Goal: Information Seeking & Learning: Find specific page/section

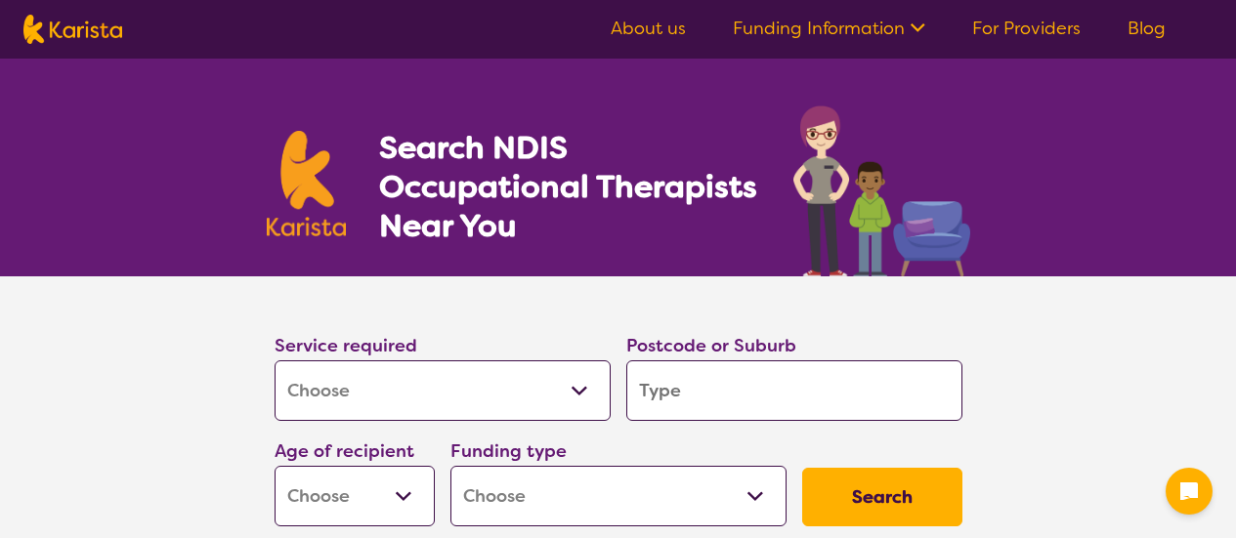
select select "[MEDICAL_DATA]"
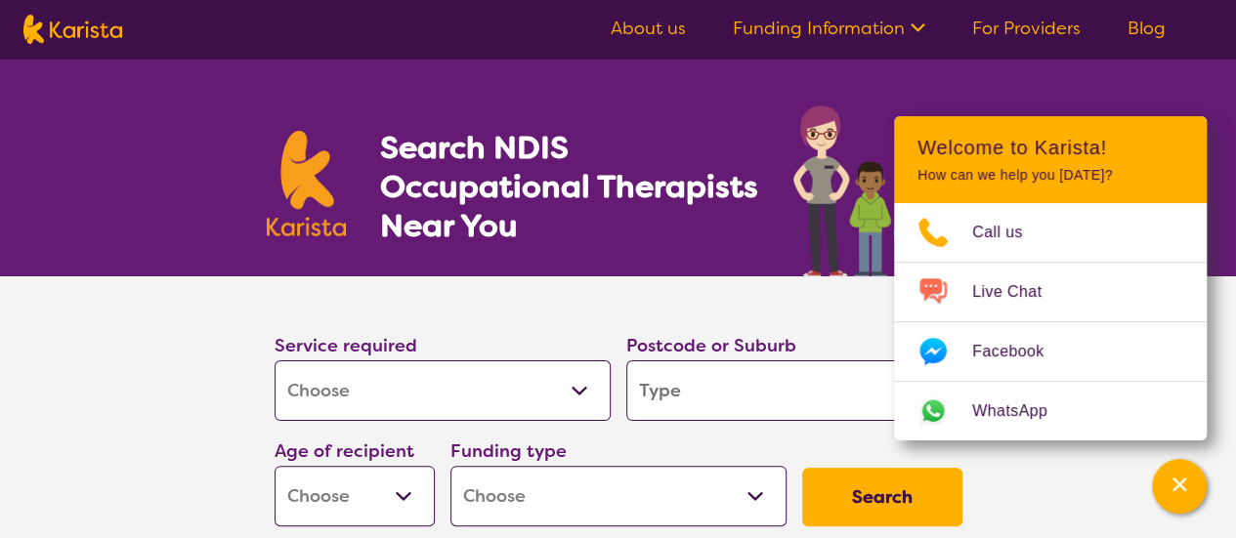
click at [579, 388] on select "Allied Health Assistant Assessment ([MEDICAL_DATA] or [MEDICAL_DATA]) Behaviour…" at bounding box center [442, 390] width 336 height 61
click at [580, 386] on select "Allied Health Assistant Assessment ([MEDICAL_DATA] or [MEDICAL_DATA]) Behaviour…" at bounding box center [442, 390] width 336 height 61
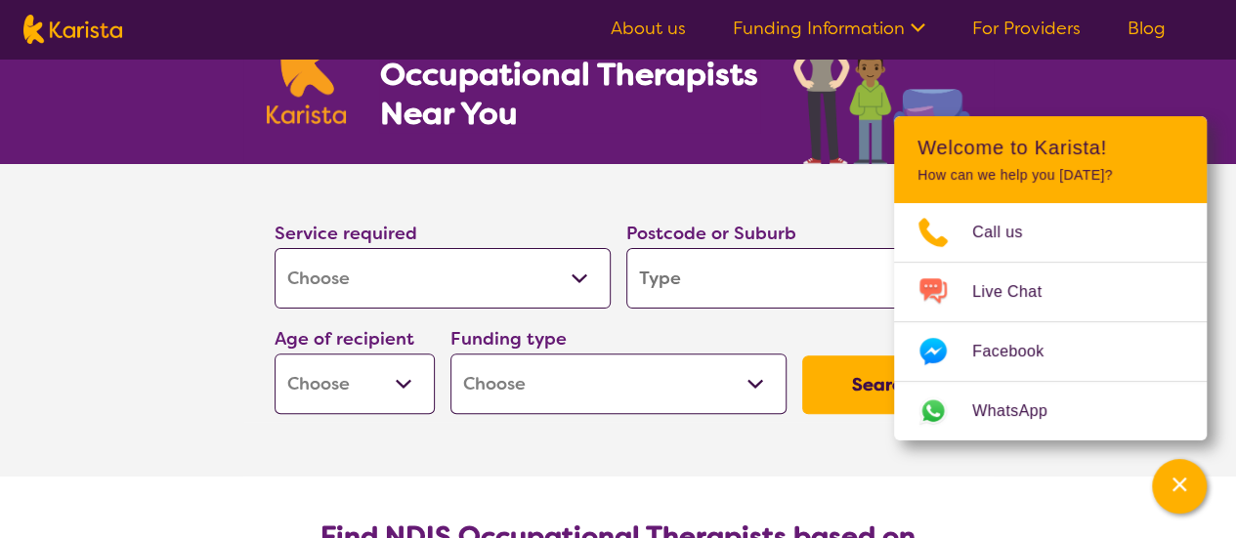
scroll to position [112, 0]
click at [572, 269] on select "Allied Health Assistant Assessment ([MEDICAL_DATA] or [MEDICAL_DATA]) Behaviour…" at bounding box center [442, 278] width 336 height 61
drag, startPoint x: 572, startPoint y: 269, endPoint x: 569, endPoint y: 253, distance: 15.9
click at [569, 253] on select "Allied Health Assistant Assessment ([MEDICAL_DATA] or [MEDICAL_DATA]) Behaviour…" at bounding box center [442, 278] width 336 height 61
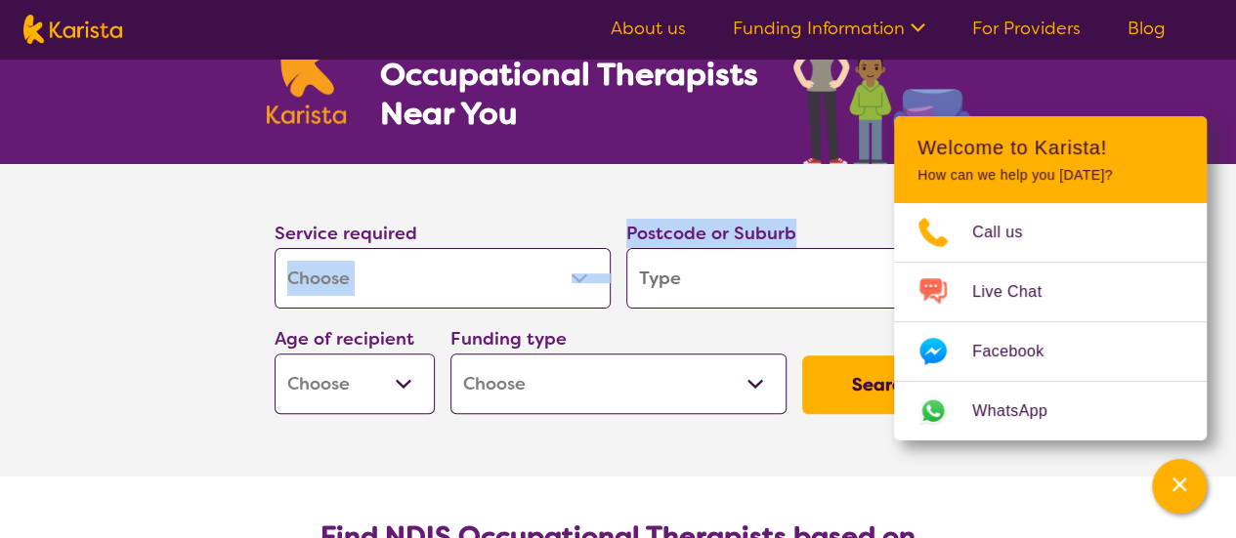
drag, startPoint x: 601, startPoint y: 169, endPoint x: 748, endPoint y: 273, distance: 180.2
click at [748, 273] on section "Service required Allied Health Assistant Assessment ([MEDICAL_DATA] or [MEDICAL…" at bounding box center [618, 293] width 750 height 258
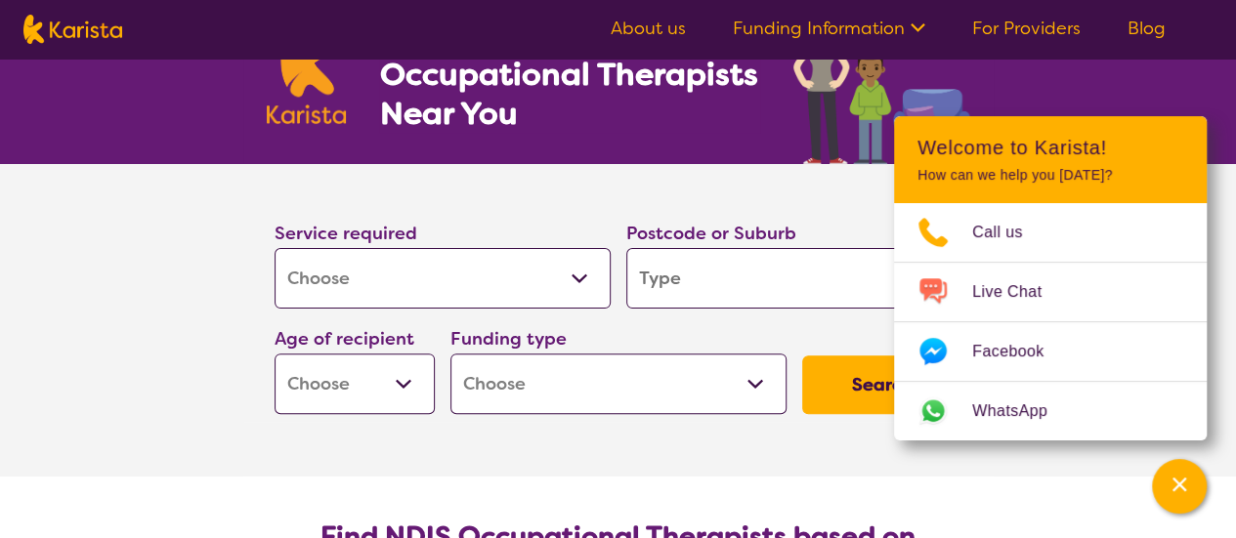
click at [748, 273] on input "search" at bounding box center [794, 278] width 336 height 61
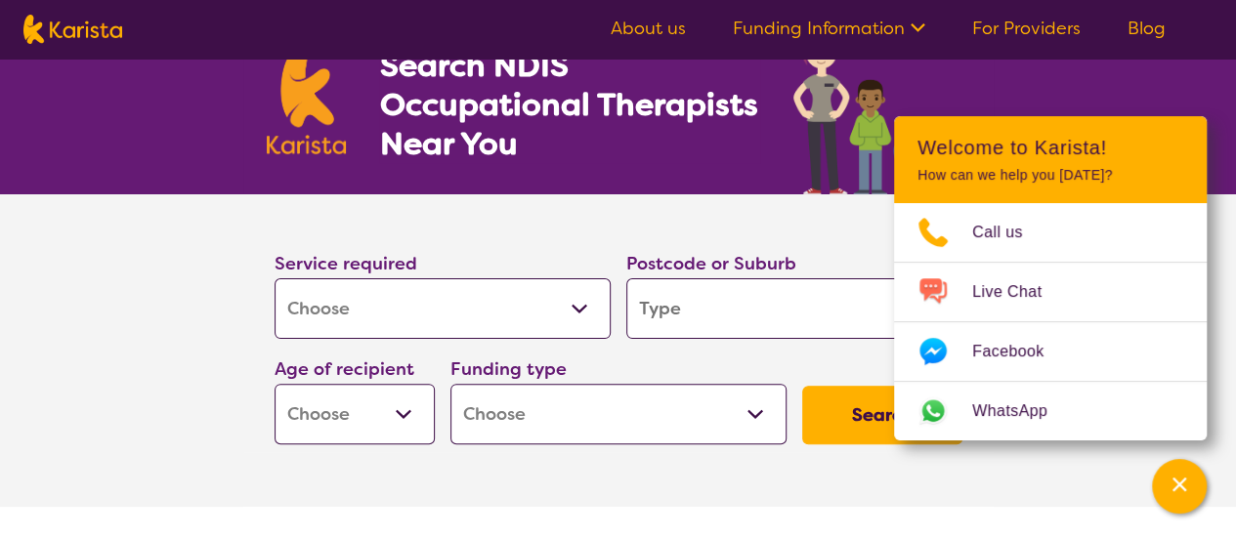
scroll to position [0, 0]
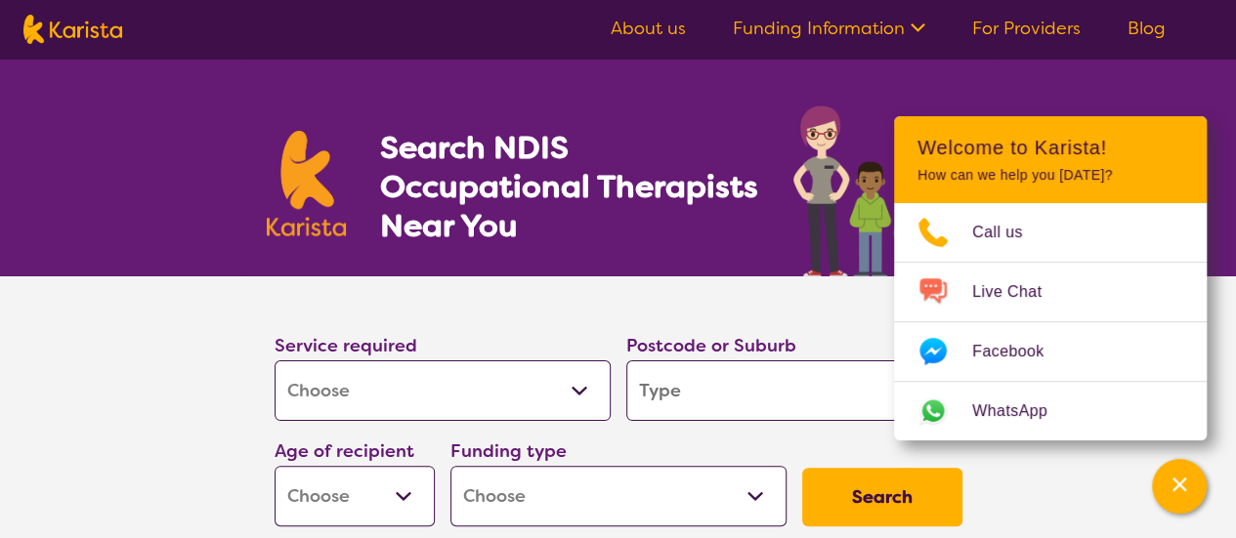
click at [848, 196] on img at bounding box center [881, 190] width 177 height 171
click at [818, 390] on input "search" at bounding box center [794, 390] width 336 height 61
type input "2320"
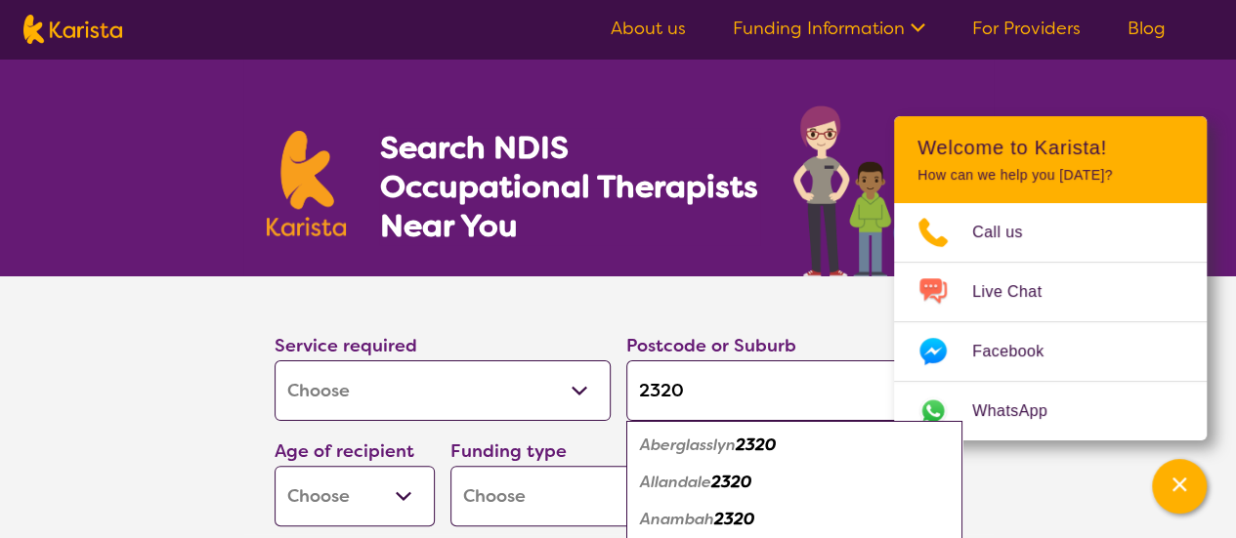
drag, startPoint x: 625, startPoint y: 406, endPoint x: 576, endPoint y: 385, distance: 53.4
click at [576, 385] on div "Service required Allied Health Assistant Assessment ([MEDICAL_DATA] or [MEDICAL…" at bounding box center [618, 428] width 703 height 211
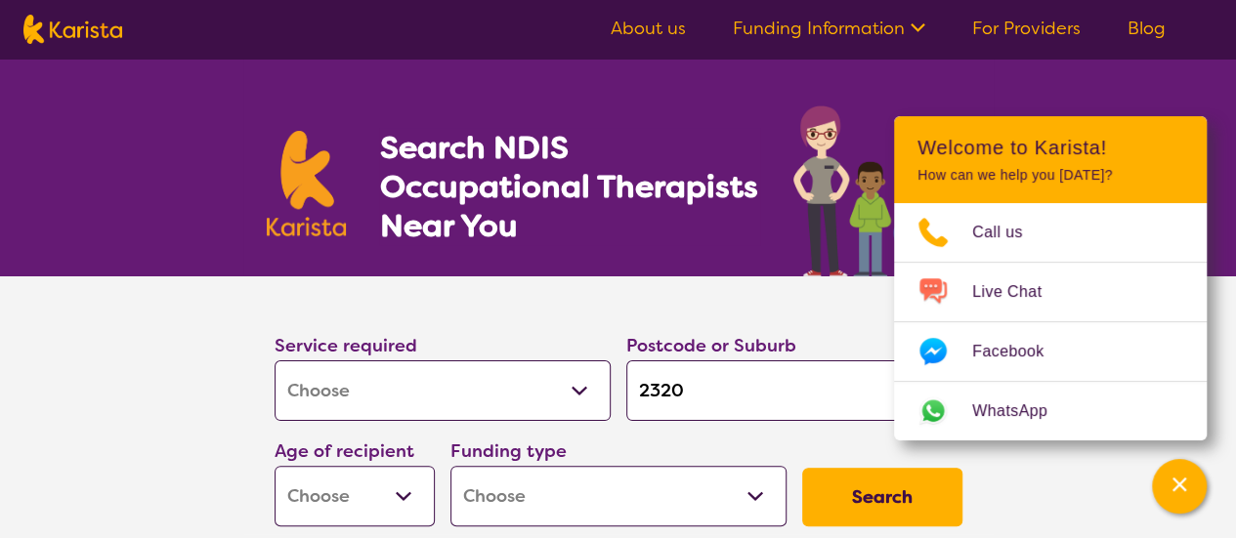
click at [576, 385] on select "Allied Health Assistant Assessment ([MEDICAL_DATA] or [MEDICAL_DATA]) Behaviour…" at bounding box center [442, 390] width 336 height 61
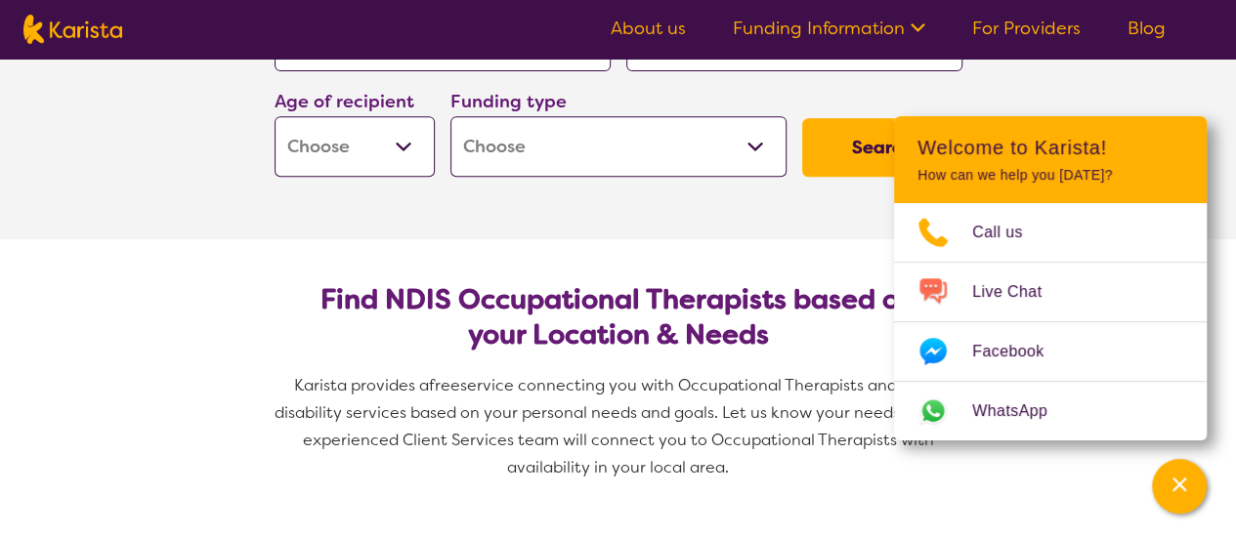
scroll to position [351, 0]
click at [400, 138] on select "Early Childhood - 0 to 9 Child - 10 to 11 Adolescent - 12 to 17 Adult - 18 to 6…" at bounding box center [354, 145] width 160 height 61
click at [403, 138] on select "Early Childhood - 0 to 9 Child - 10 to 11 Adolescent - 12 to 17 Adult - 18 to 6…" at bounding box center [354, 145] width 160 height 61
select select "AG"
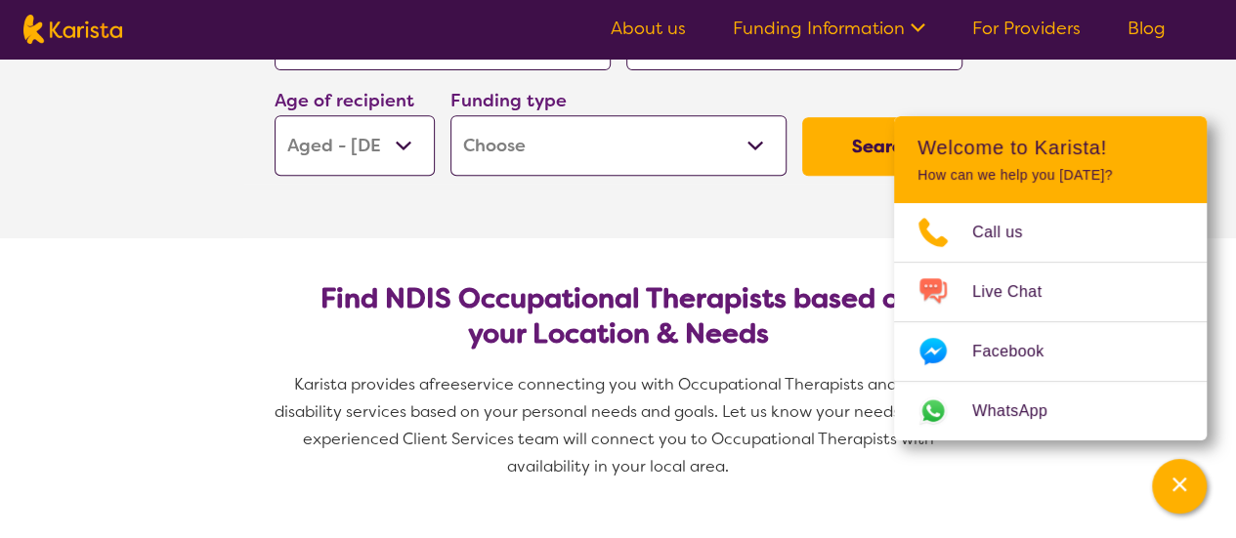
click at [274, 115] on select "Early Childhood - 0 to 9 Child - 10 to 11 Adolescent - 12 to 17 Adult - 18 to 6…" at bounding box center [354, 145] width 160 height 61
select select "AG"
click at [359, 344] on h2 "Find NDIS Occupational Therapists based on your Location & Needs" at bounding box center [618, 316] width 656 height 70
click at [757, 144] on select "Home Care Package (HCP) National Disability Insurance Scheme (NDIS) I don't know" at bounding box center [618, 145] width 336 height 61
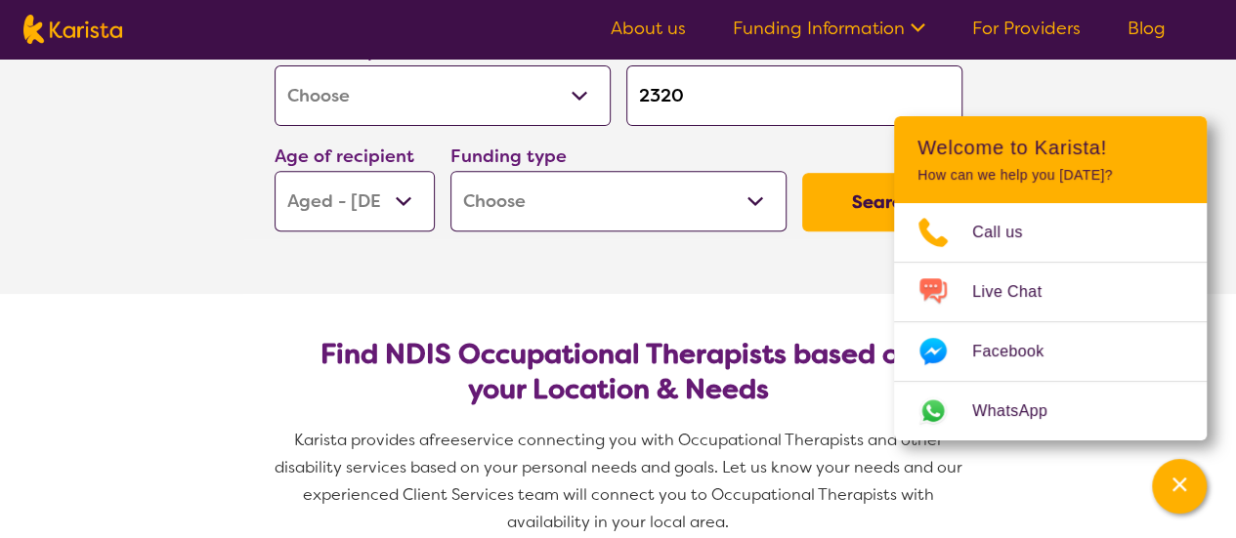
scroll to position [300, 0]
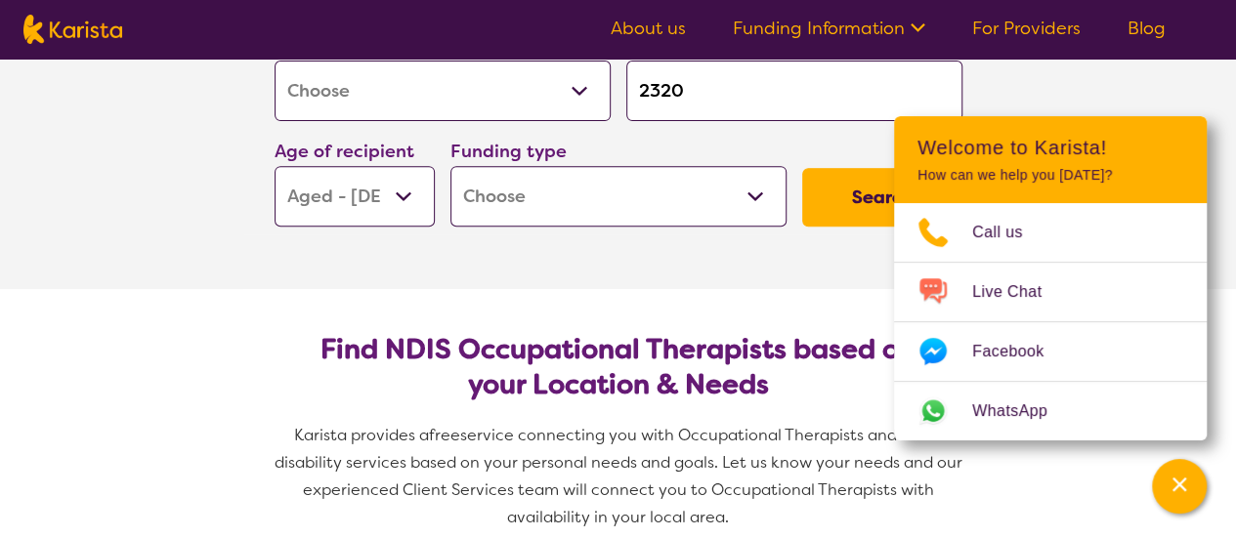
click at [759, 193] on select "Home Care Package (HCP) National Disability Insurance Scheme (NDIS) I don't know" at bounding box center [618, 196] width 336 height 61
select select "i-don-t-know"
click at [450, 166] on select "Home Care Package (HCP) National Disability Insurance Scheme (NDIS) I don't know" at bounding box center [618, 196] width 336 height 61
select select "i-don-t-know"
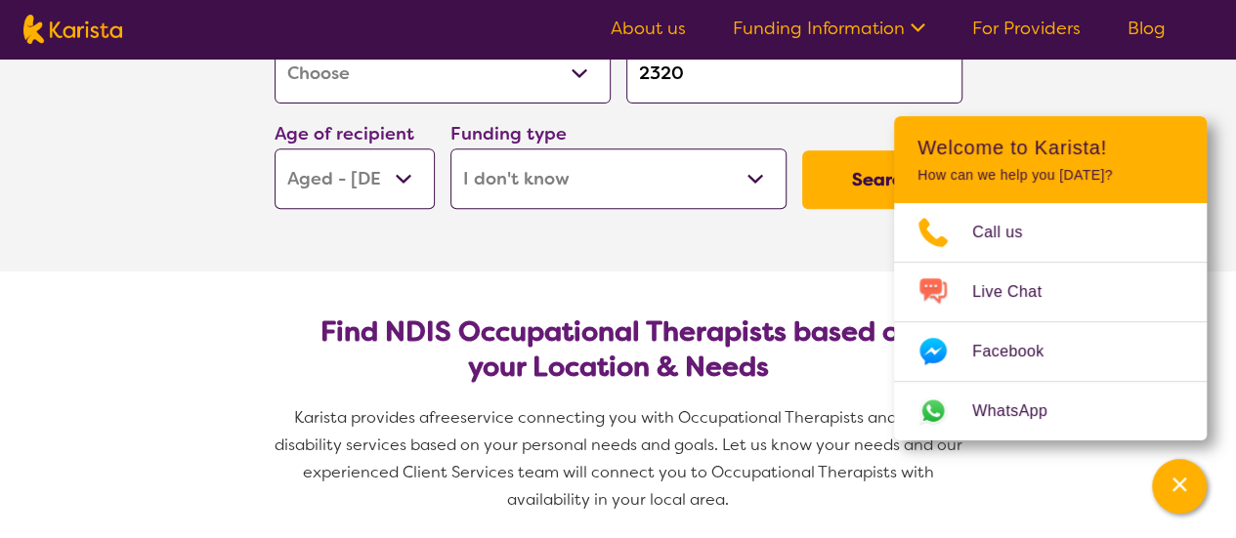
scroll to position [325, 0]
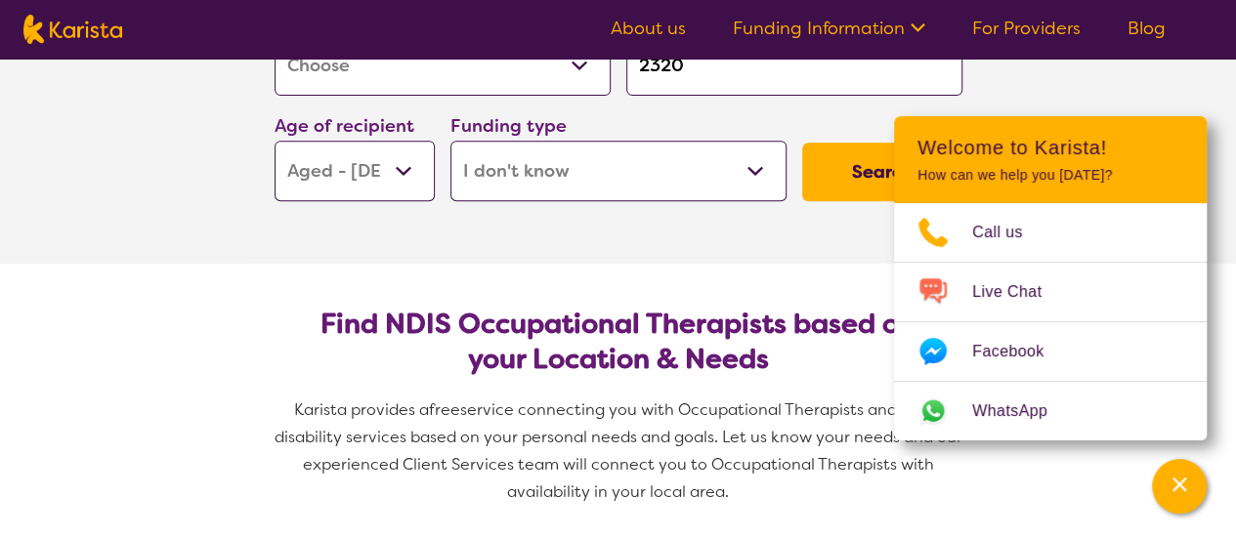
click at [864, 164] on button "Search" at bounding box center [882, 172] width 160 height 59
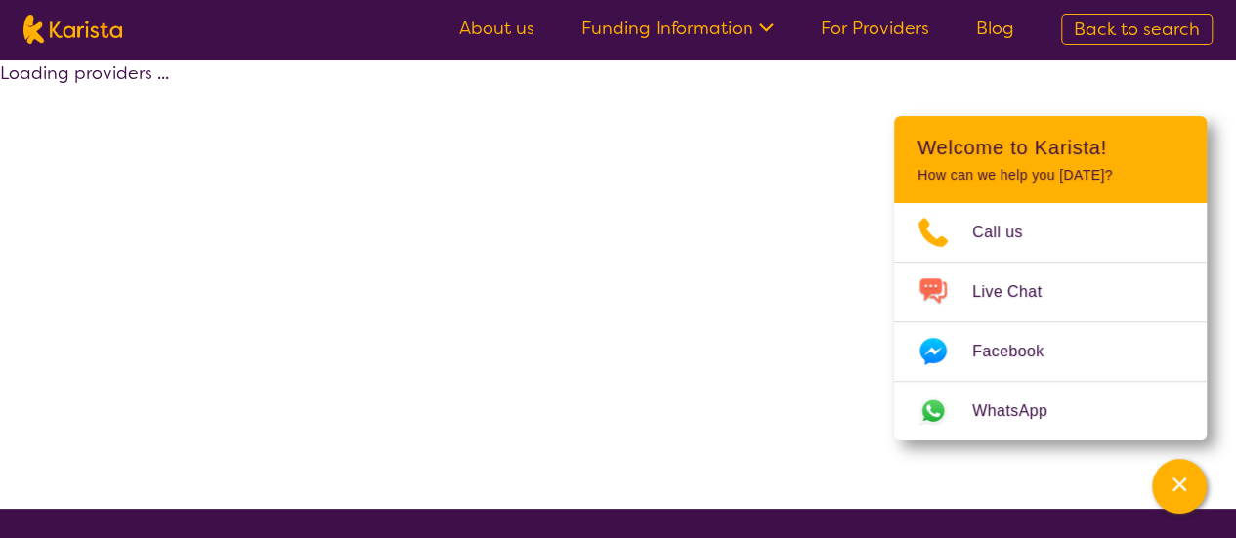
select select "[MEDICAL_DATA]"
select select "AG"
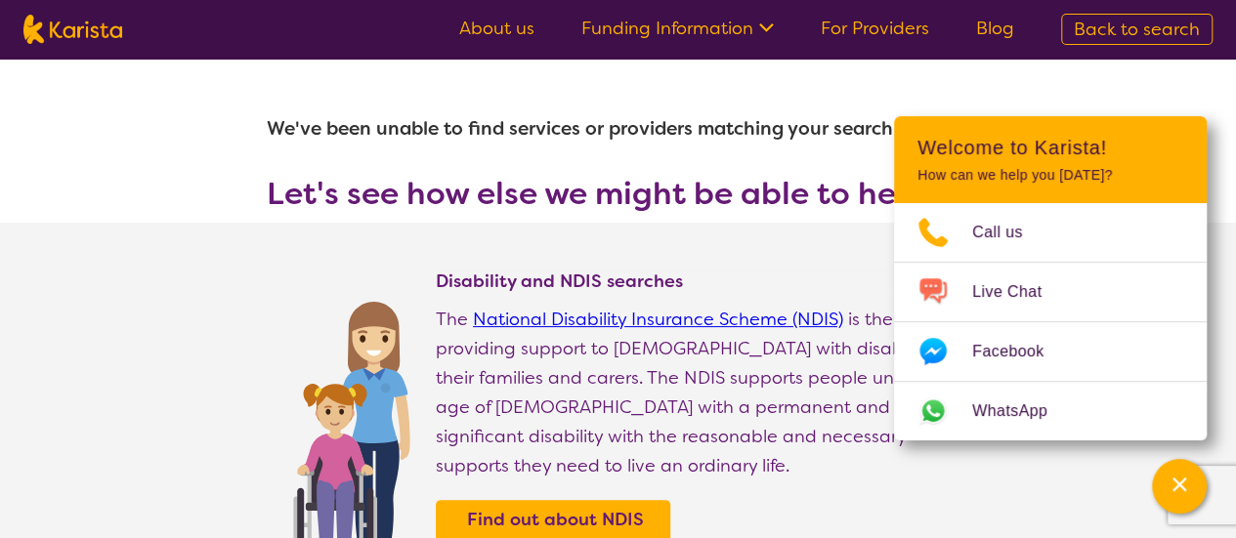
click at [864, 164] on section "We've been unable to find services or providers matching your search criteria. …" at bounding box center [618, 141] width 750 height 164
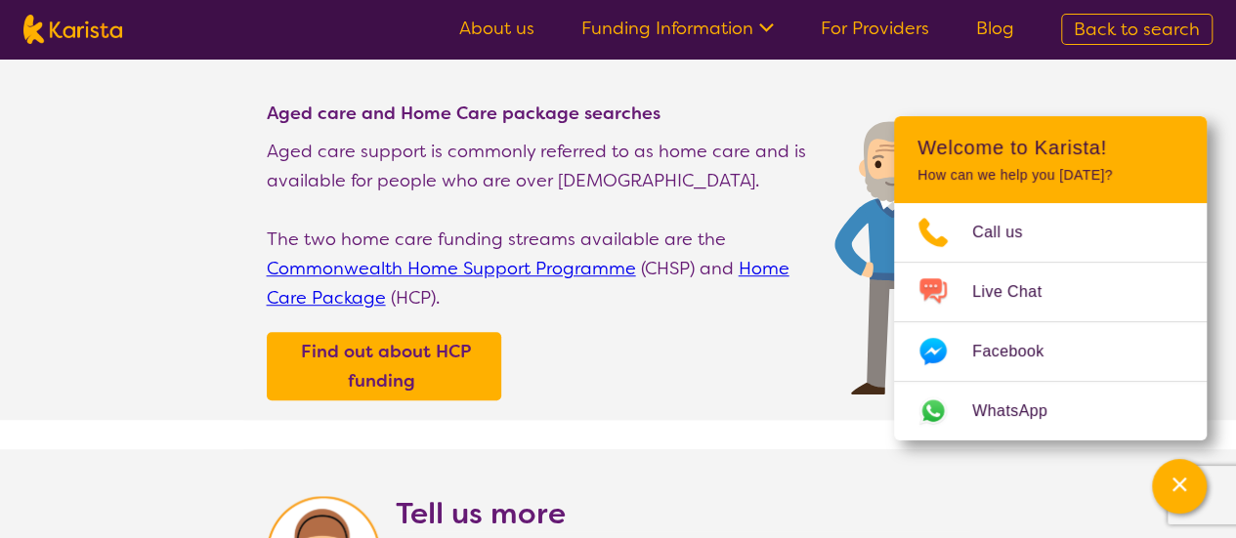
scroll to position [565, 0]
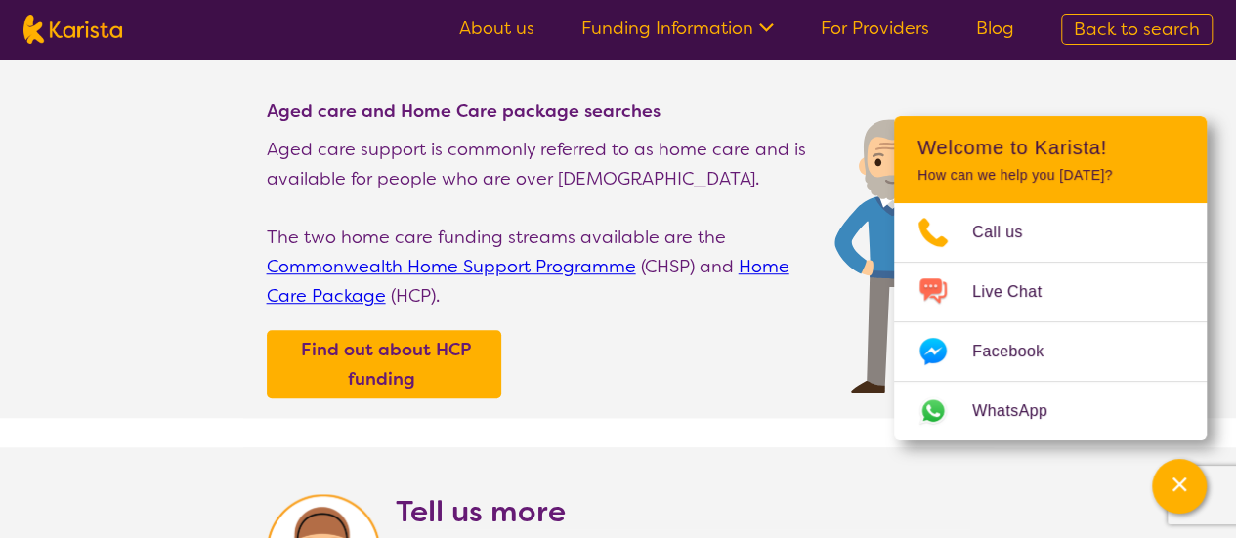
click at [332, 287] on link "Home Care Package" at bounding box center [528, 281] width 523 height 53
